Goal: Information Seeking & Learning: Learn about a topic

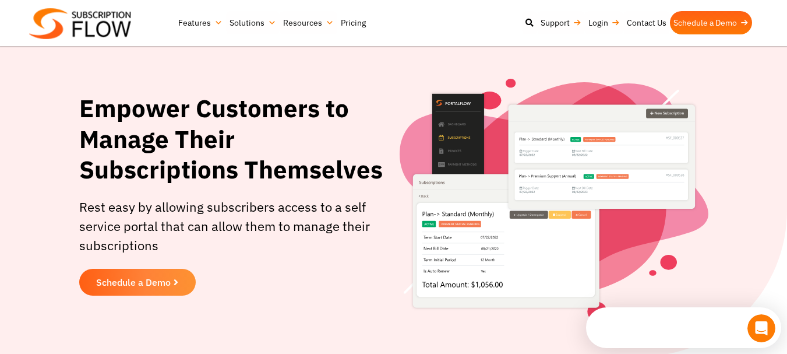
click at [356, 23] on link "Pricing" at bounding box center [353, 22] width 32 height 23
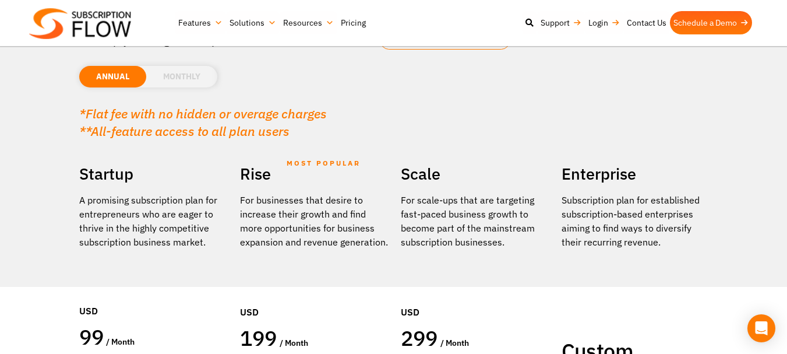
scroll to position [117, 0]
click at [190, 79] on li "MONTHLY" at bounding box center [181, 77] width 71 height 22
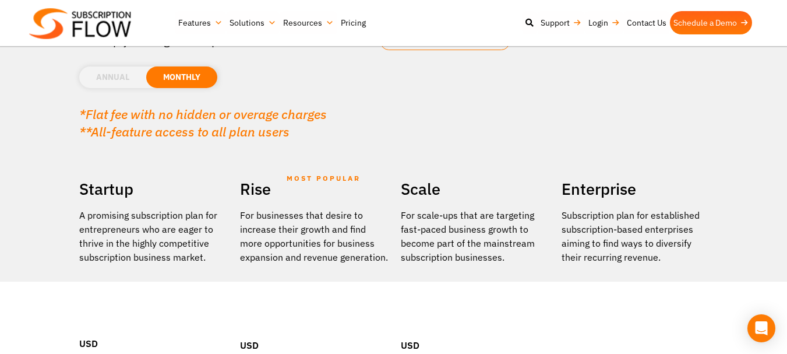
click at [126, 71] on li "ANNUAL" at bounding box center [112, 77] width 67 height 22
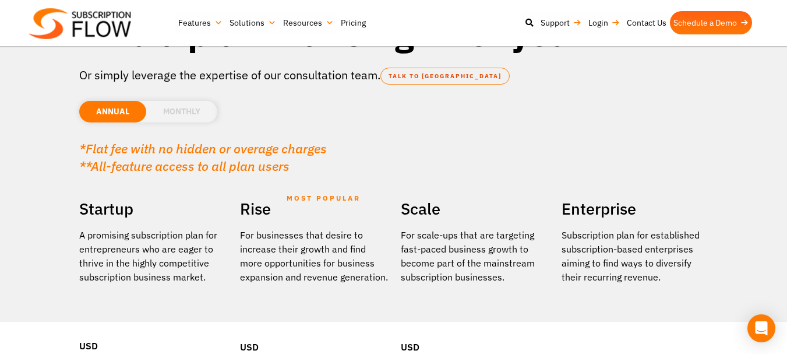
scroll to position [0, 0]
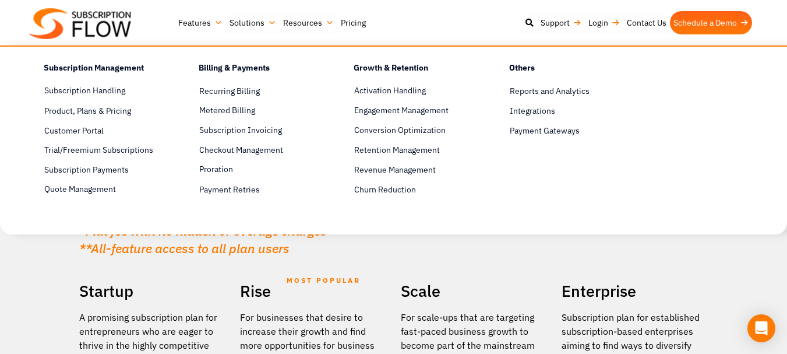
click at [220, 25] on link "Features" at bounding box center [200, 22] width 51 height 23
click at [94, 129] on span "Customer Portal" at bounding box center [73, 131] width 59 height 12
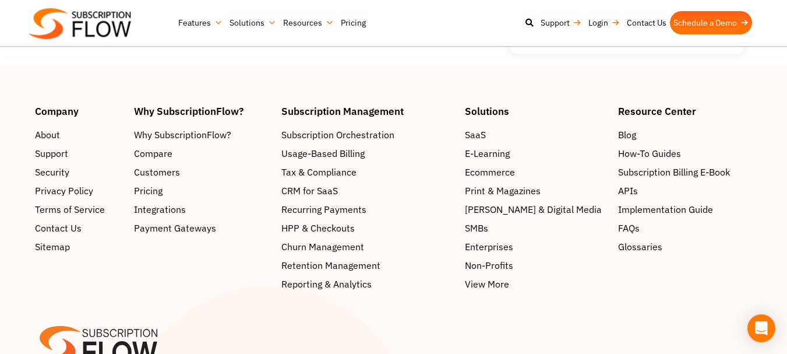
scroll to position [2098, 0]
